Goal: Task Accomplishment & Management: Use online tool/utility

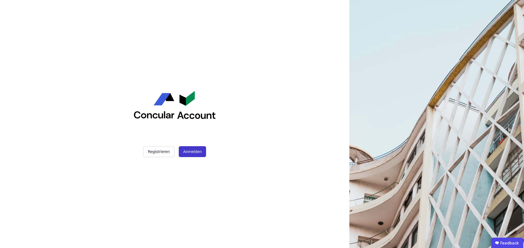
click at [189, 152] on button "Anmelden" at bounding box center [192, 151] width 27 height 11
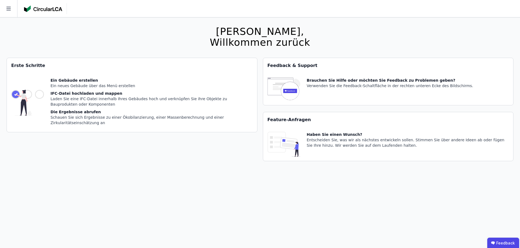
click at [98, 104] on div "Laden Sie eine IFC-Datei innerhalb Ihres Gebäudes hoch und verknüpfen Sie ihre …" at bounding box center [151, 101] width 202 height 11
click at [136, 99] on div "Laden Sie eine IFC-Datei innerhalb Ihres Gebäudes hoch und verknüpfen Sie ihre …" at bounding box center [151, 101] width 202 height 11
click at [43, 102] on img at bounding box center [27, 103] width 33 height 50
click at [8, 11] on icon at bounding box center [8, 8] width 17 height 17
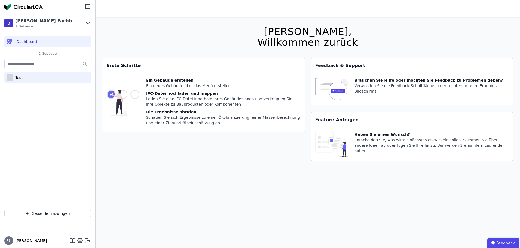
click at [31, 77] on div "T Test" at bounding box center [47, 77] width 86 height 11
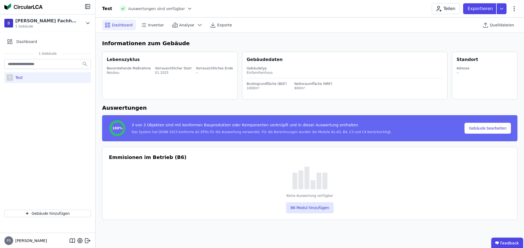
select select "*"
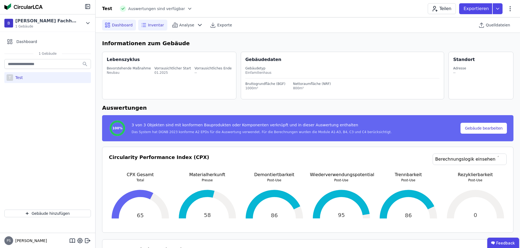
click at [144, 29] on div "Inventar" at bounding box center [152, 25] width 29 height 11
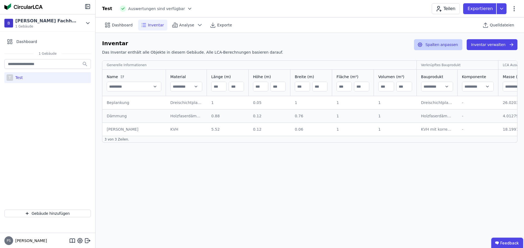
click at [442, 41] on button "Spalten anpassen" at bounding box center [438, 44] width 48 height 11
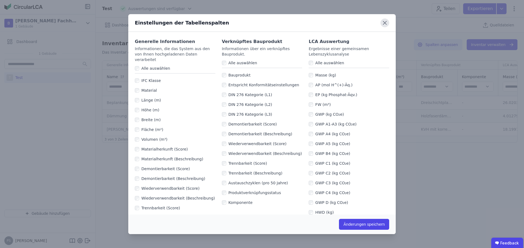
click at [384, 23] on icon at bounding box center [384, 23] width 9 height 9
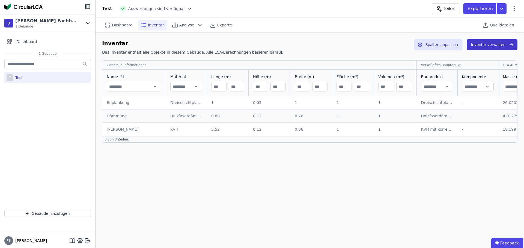
click at [508, 49] on button "Inventar verwalten" at bounding box center [491, 44] width 51 height 11
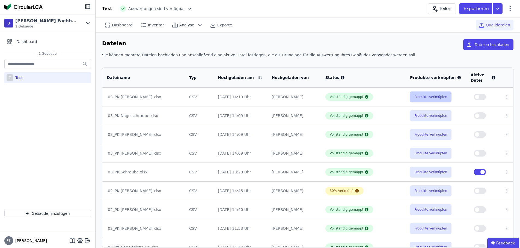
click at [423, 96] on button "Produkte verknüpfen" at bounding box center [430, 97] width 41 height 11
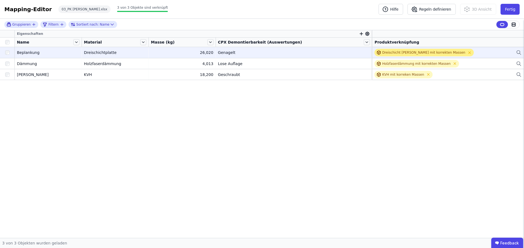
click at [387, 55] on div "Dreischicht [PERSON_NAME] mit korrekten Massen" at bounding box center [423, 52] width 83 height 4
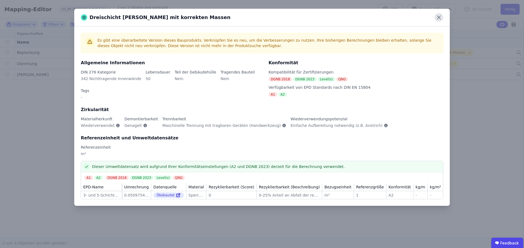
click at [439, 17] on icon at bounding box center [438, 17] width 3 height 3
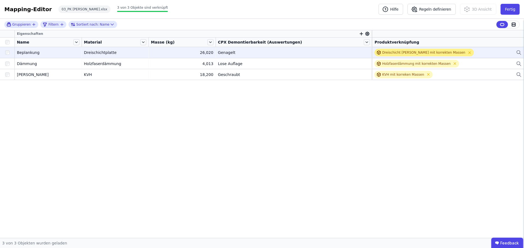
click at [384, 51] on div "Dreischicht [PERSON_NAME] mit korrekten Massen" at bounding box center [423, 52] width 83 height 4
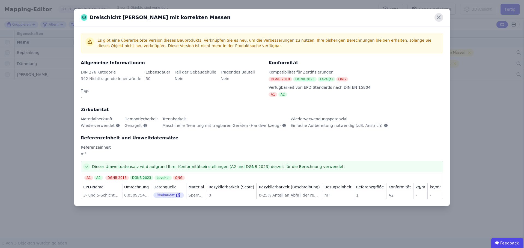
click at [438, 18] on icon at bounding box center [438, 17] width 3 height 3
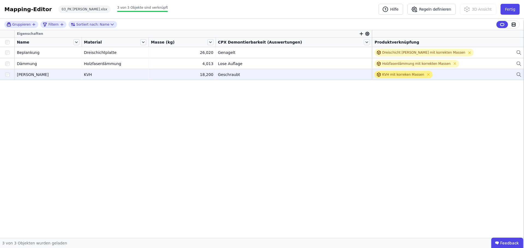
click at [382, 73] on div "KVH mit korreken Massen" at bounding box center [403, 75] width 42 height 4
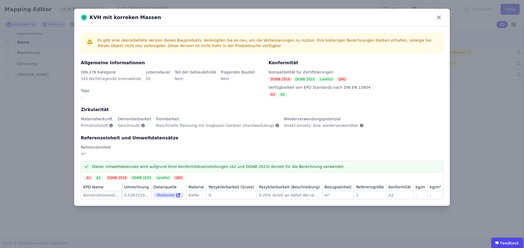
click at [497, 186] on div "KVH mit korreken Massen Es gibt eine überarbeitete Version dieses Bauprodukts. …" at bounding box center [262, 124] width 524 height 248
click at [282, 201] on div "KVH mit korreken Massen Es gibt eine überarbeitete Version dieses Bauprodukts. …" at bounding box center [262, 124] width 524 height 248
